Goal: Complete application form: Complete application form

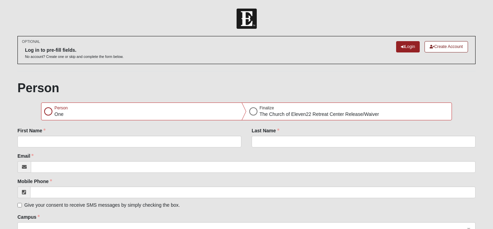
scroll to position [1, 0]
click at [47, 110] on div at bounding box center [48, 111] width 8 height 8
click at [253, 112] on div at bounding box center [253, 111] width 8 height 8
click at [48, 111] on div at bounding box center [48, 111] width 8 height 8
click at [44, 148] on div "First Name" at bounding box center [129, 138] width 234 height 25
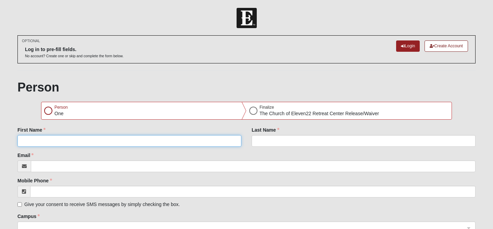
click at [44, 142] on input "First Name" at bounding box center [129, 141] width 224 height 12
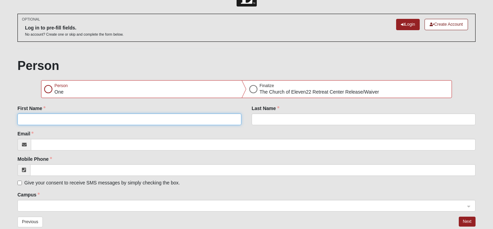
scroll to position [43, 0]
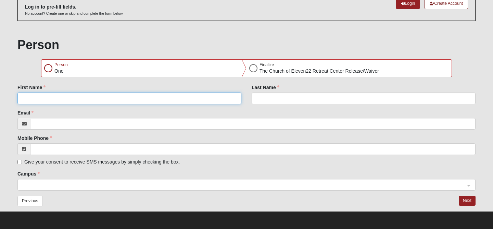
click at [46, 184] on span at bounding box center [243, 185] width 443 height 8
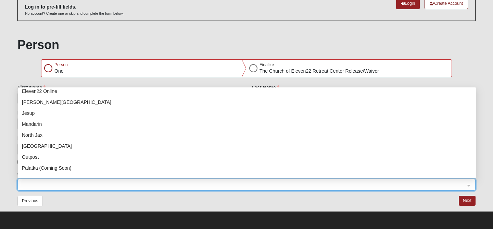
scroll to position [0, 0]
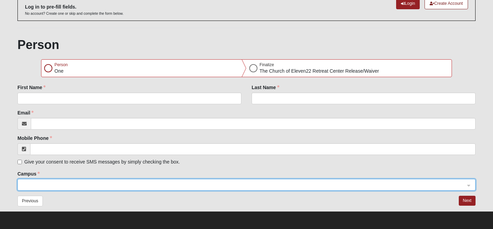
click at [19, 59] on div "Person Person One Finalize The [DEMOGRAPHIC_DATA] of Eleven22 Retreat Center Re…" at bounding box center [246, 123] width 458 height 173
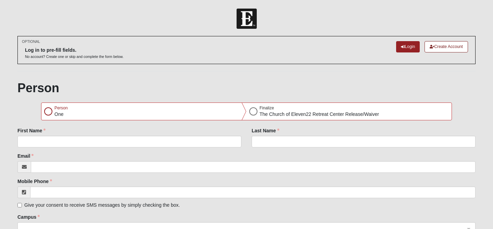
scroll to position [43, 0]
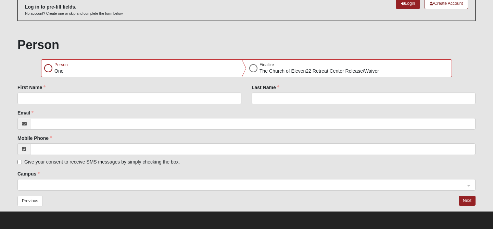
click at [189, 186] on span at bounding box center [243, 185] width 443 height 8
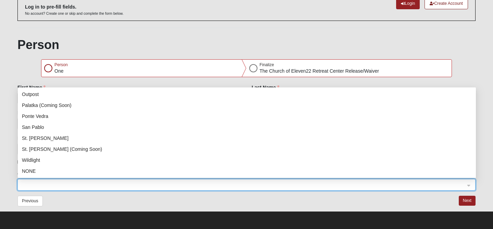
scroll to position [0, 0]
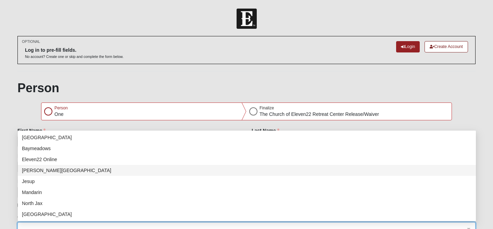
click at [186, 69] on div "OPTIONAL Log in to pre-fill fields. No account? Create one or skip and complete…" at bounding box center [246, 53] width 458 height 35
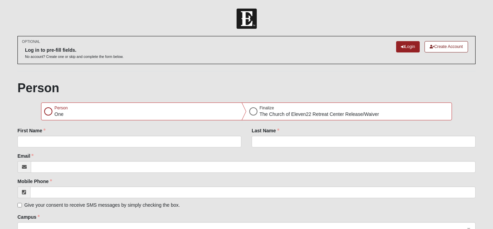
scroll to position [43, 0]
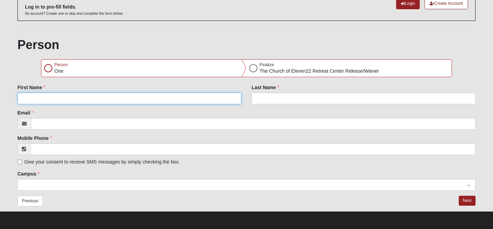
click at [83, 95] on input "First Name" at bounding box center [129, 98] width 224 height 12
type input "Mac"
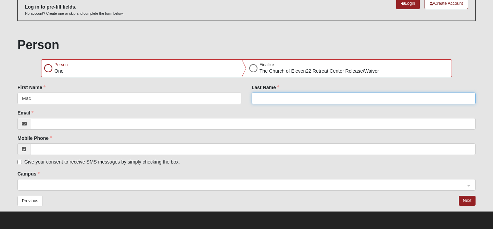
click at [263, 102] on input "Last Name" at bounding box center [364, 98] width 224 height 12
type input "Lake"
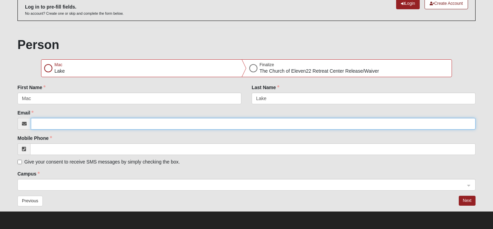
click at [97, 123] on input "Email" at bounding box center [253, 124] width 445 height 12
type input "[EMAIL_ADDRESS][DOMAIN_NAME]"
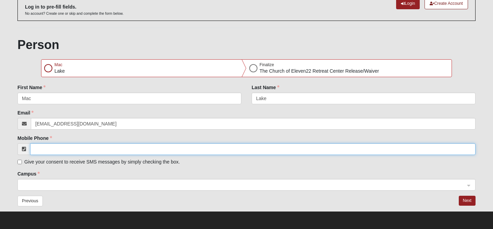
click at [87, 146] on input "Mobile Phone" at bounding box center [253, 149] width 446 height 12
drag, startPoint x: 74, startPoint y: 150, endPoint x: 47, endPoint y: 150, distance: 27.4
click at [47, 150] on input "[PHONE_NUMBER]" at bounding box center [253, 149] width 446 height 12
click at [60, 183] on span at bounding box center [243, 185] width 443 height 8
type input "[PHONE_NUMBER]"
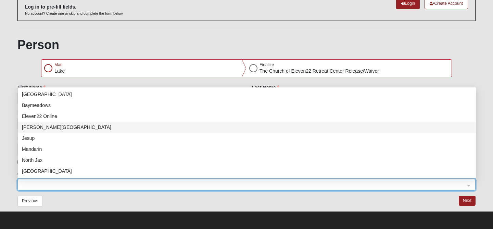
scroll to position [88, 0]
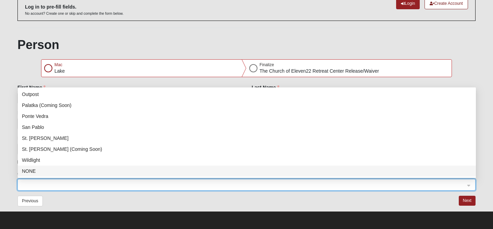
click at [48, 172] on div "NONE" at bounding box center [247, 171] width 450 height 8
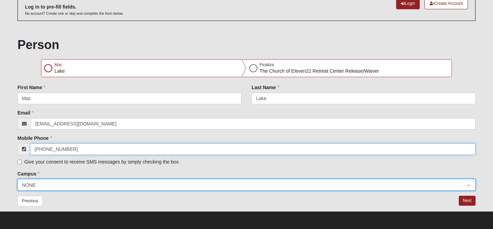
click at [83, 146] on input "[PHONE_NUMBER]" at bounding box center [253, 149] width 446 height 12
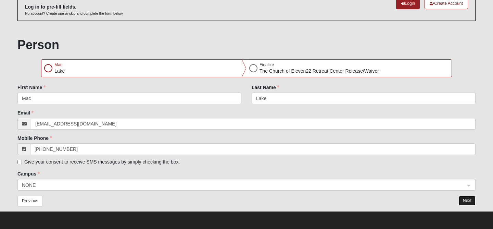
click at [473, 201] on button "Next" at bounding box center [467, 201] width 17 height 10
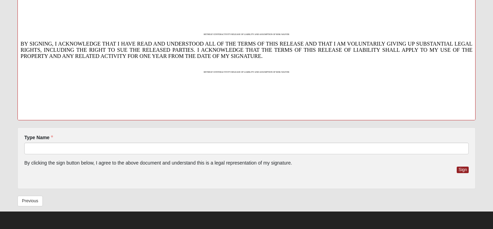
scroll to position [0, 0]
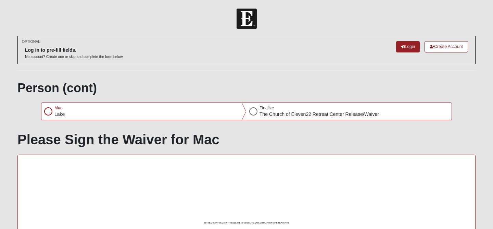
click at [52, 110] on div at bounding box center [48, 111] width 8 height 8
click at [252, 112] on div at bounding box center [253, 111] width 8 height 8
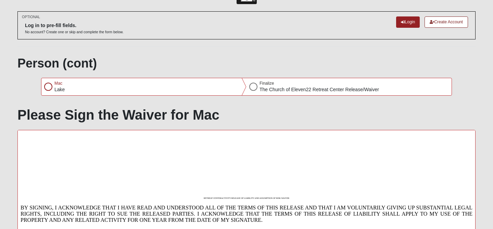
scroll to position [188, 0]
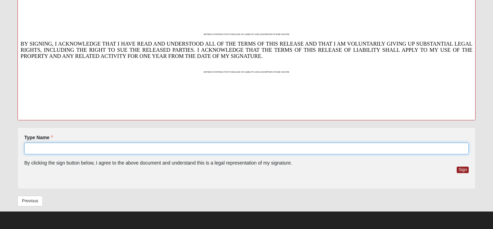
click at [69, 150] on input "Type Name" at bounding box center [246, 148] width 445 height 12
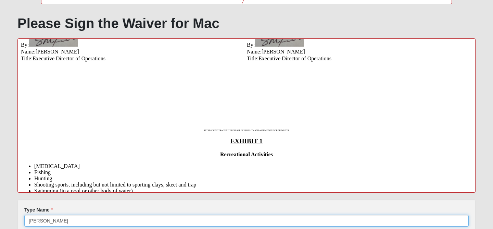
scroll to position [0, 0]
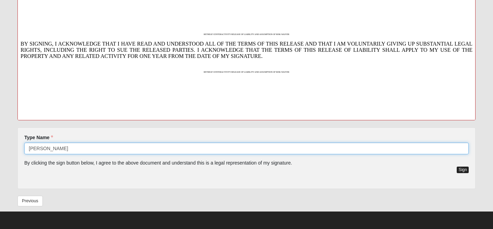
type input "[PERSON_NAME]"
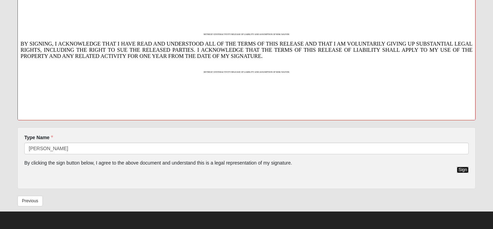
click at [462, 171] on button "Sign" at bounding box center [463, 169] width 12 height 7
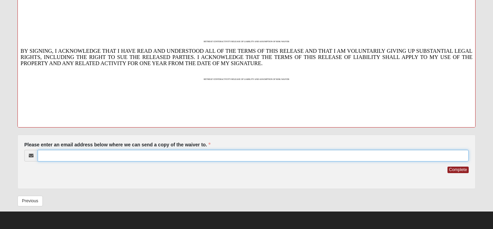
click at [326, 154] on input "Please enter an email address below where we can send a copy of the waiver to." at bounding box center [253, 156] width 431 height 12
type input "[EMAIL_ADDRESS][DOMAIN_NAME]"
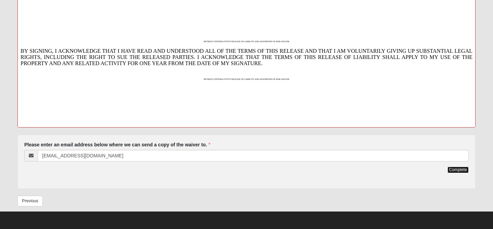
click at [464, 169] on button "Complete" at bounding box center [458, 169] width 21 height 7
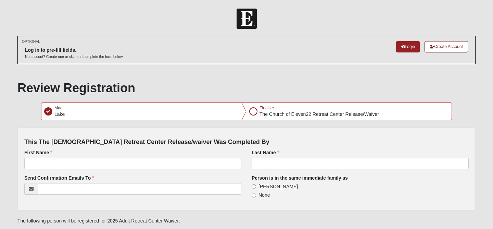
scroll to position [49, 0]
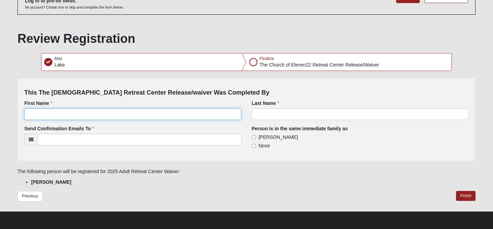
click at [176, 111] on input "First Name" at bounding box center [132, 114] width 217 height 12
type input "Mac"
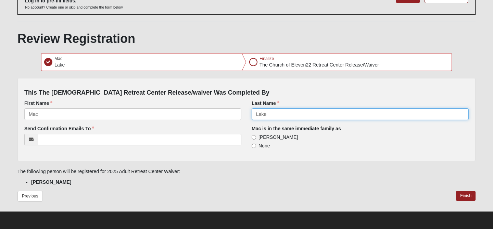
type input "Lake"
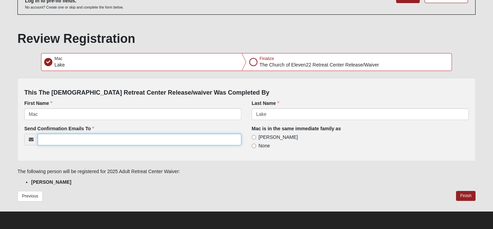
click at [82, 138] on input "Send Confirmation Emails To" at bounding box center [140, 140] width 204 height 12
type input "[EMAIL_ADDRESS][DOMAIN_NAME]"
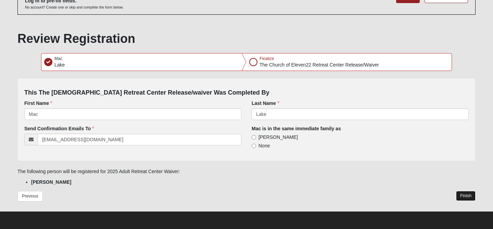
click at [467, 196] on button "Finish" at bounding box center [466, 196] width 20 height 10
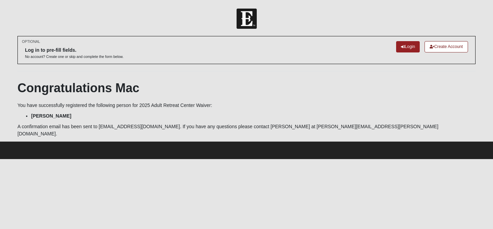
scroll to position [0, 0]
